Goal: Information Seeking & Learning: Learn about a topic

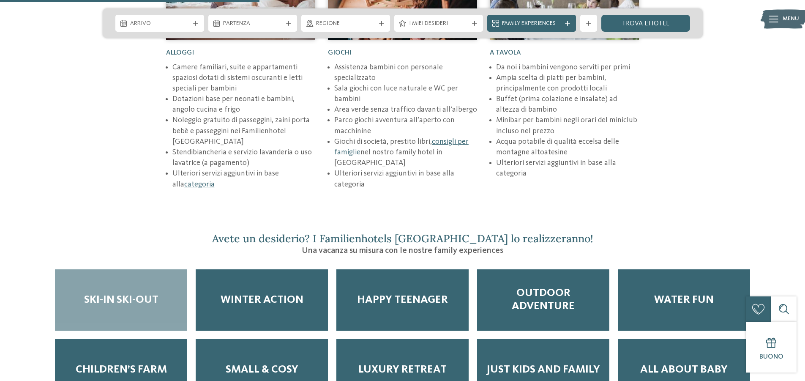
scroll to position [1310, 0]
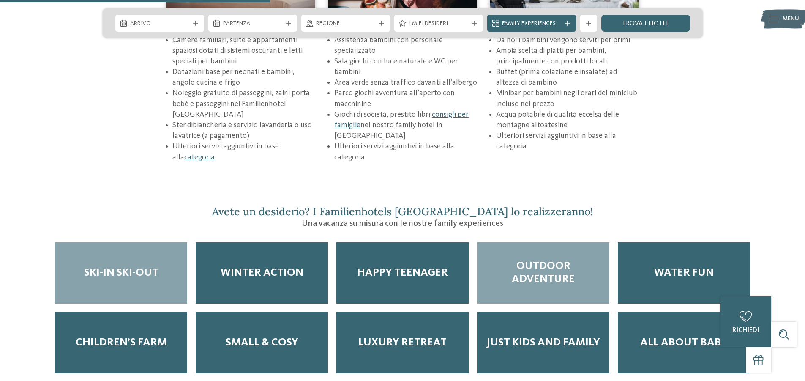
click at [559, 259] on span "Outdoor adventure" at bounding box center [542, 272] width 115 height 26
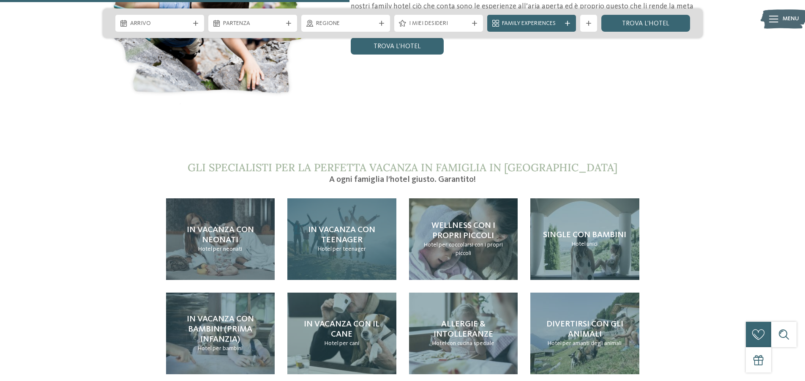
scroll to position [1690, 0]
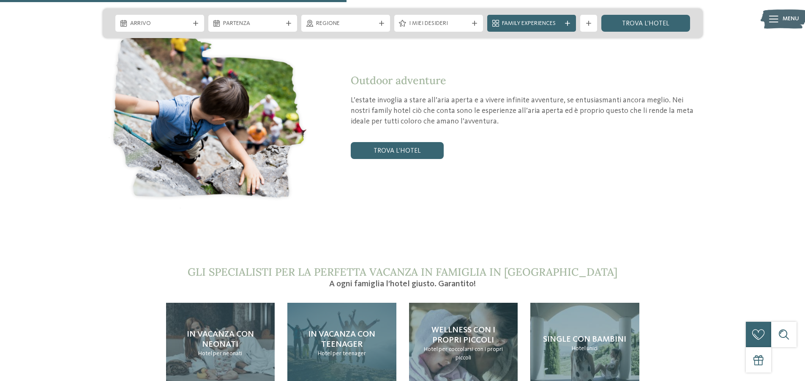
click at [351, 330] on span "In vacanza con teenager" at bounding box center [341, 339] width 67 height 19
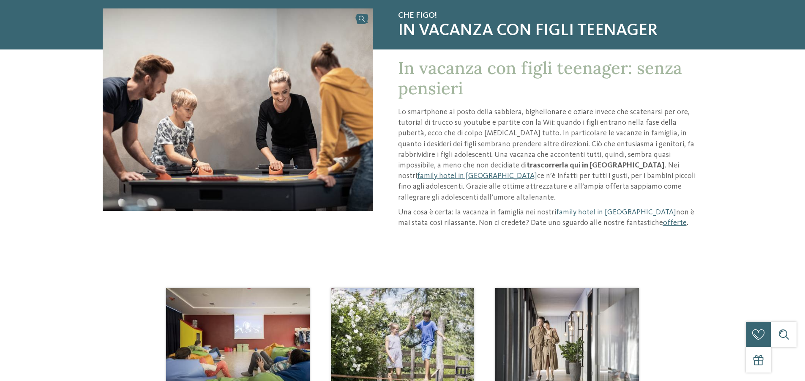
scroll to position [169, 0]
